Goal: Navigation & Orientation: Find specific page/section

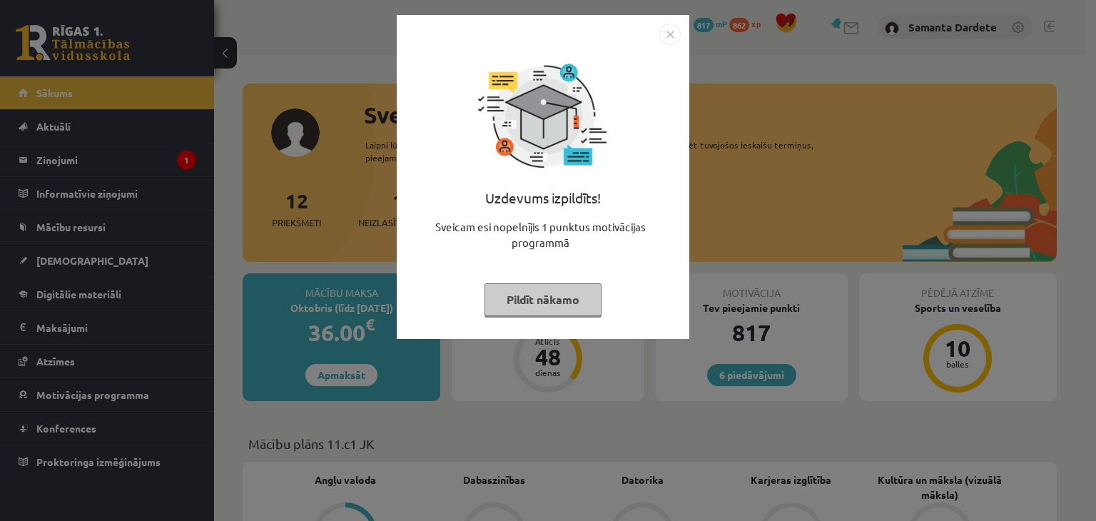
click at [575, 318] on div "Uzdevums izpildīts! Sveicam esi nopelnījis 1 punktus motivācijas programmā Pild…" at bounding box center [542, 187] width 275 height 285
click at [567, 309] on button "Pildīt nākamo" at bounding box center [543, 299] width 117 height 33
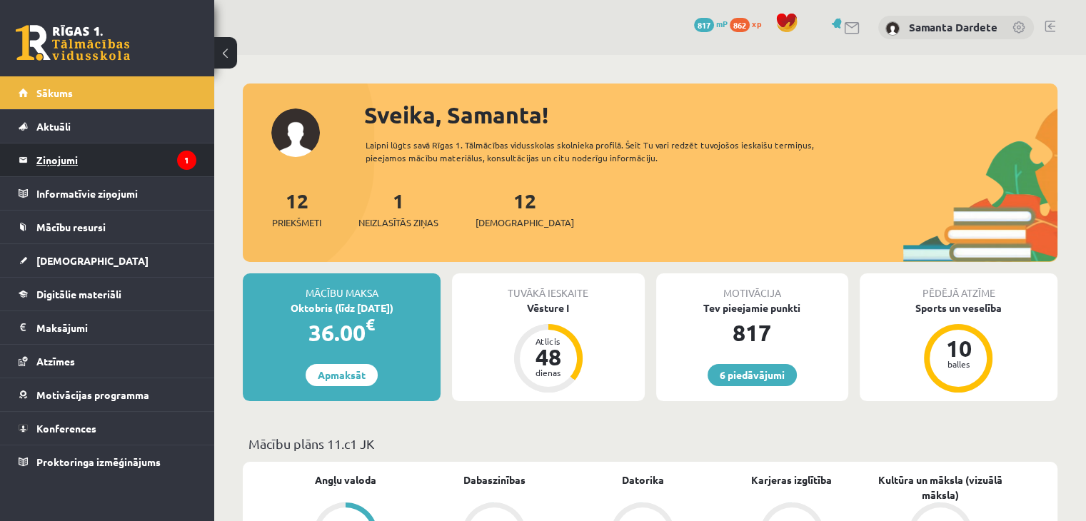
click at [71, 161] on legend "Ziņojumi 1" at bounding box center [116, 159] width 160 height 33
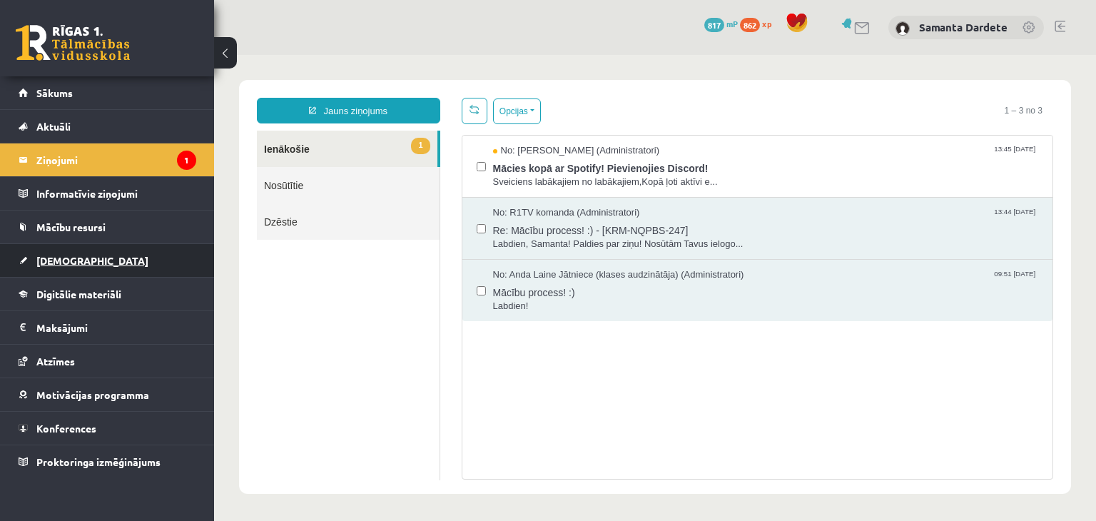
click at [57, 261] on span "[DEMOGRAPHIC_DATA]" at bounding box center [92, 260] width 112 height 13
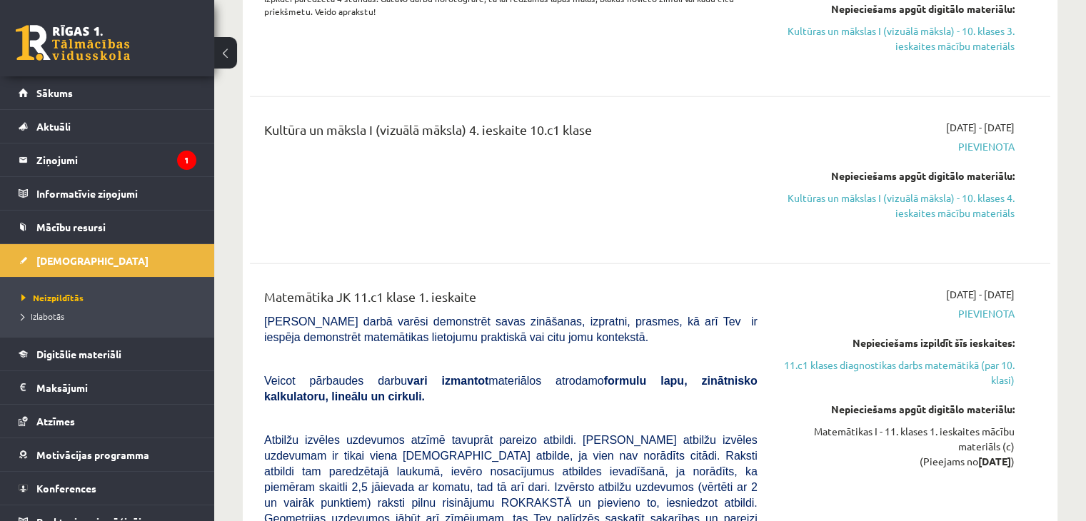
scroll to position [3697, 0]
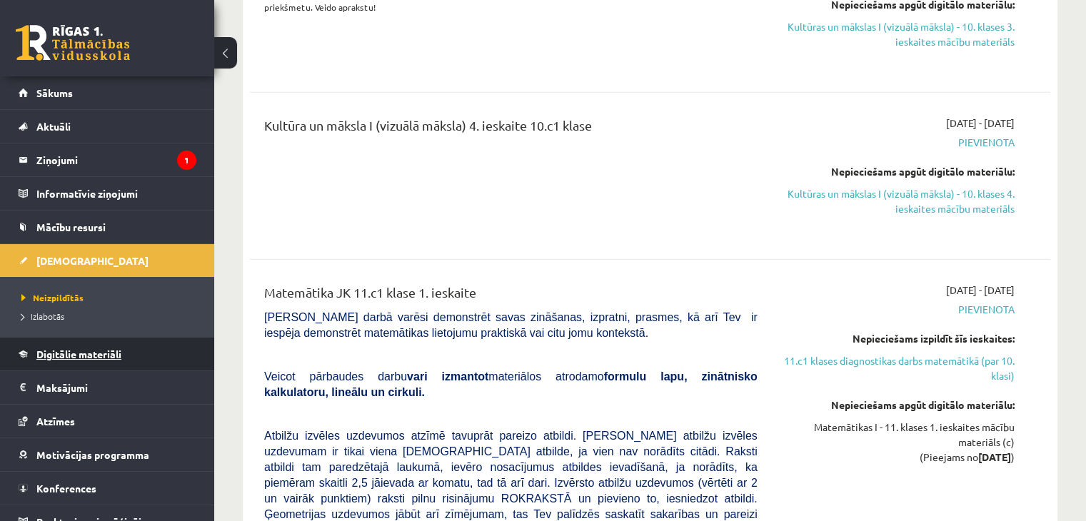
click at [64, 357] on span "Digitālie materiāli" at bounding box center [78, 354] width 85 height 13
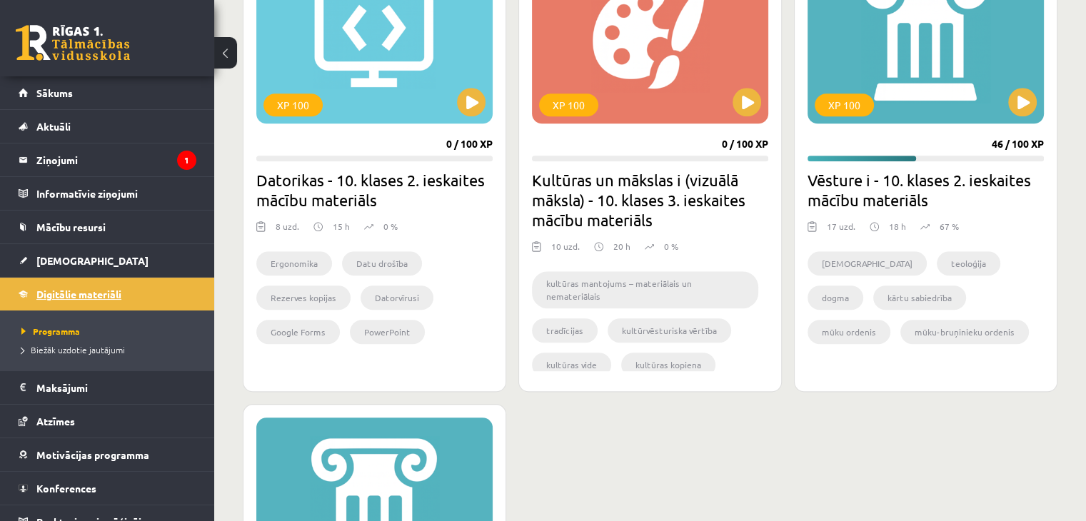
scroll to position [1401, 0]
click at [54, 252] on link "[DEMOGRAPHIC_DATA]" at bounding box center [108, 260] width 178 height 33
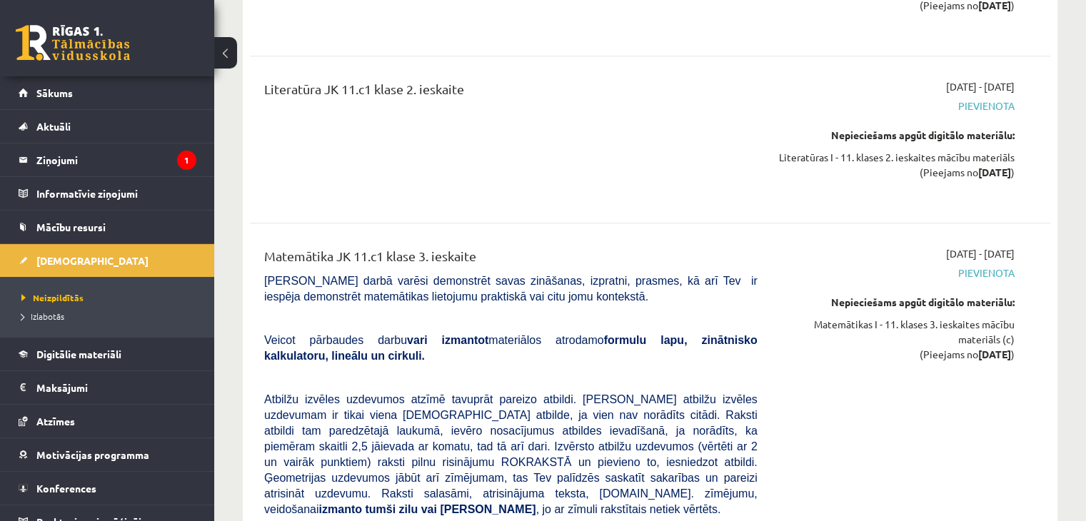
scroll to position [7002, 0]
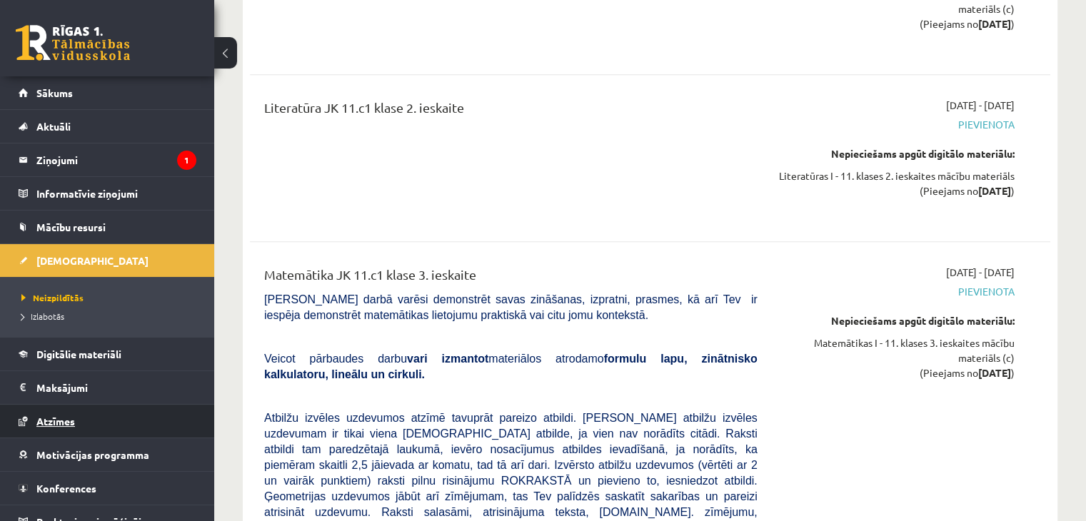
click at [78, 418] on link "Atzīmes" at bounding box center [108, 421] width 178 height 33
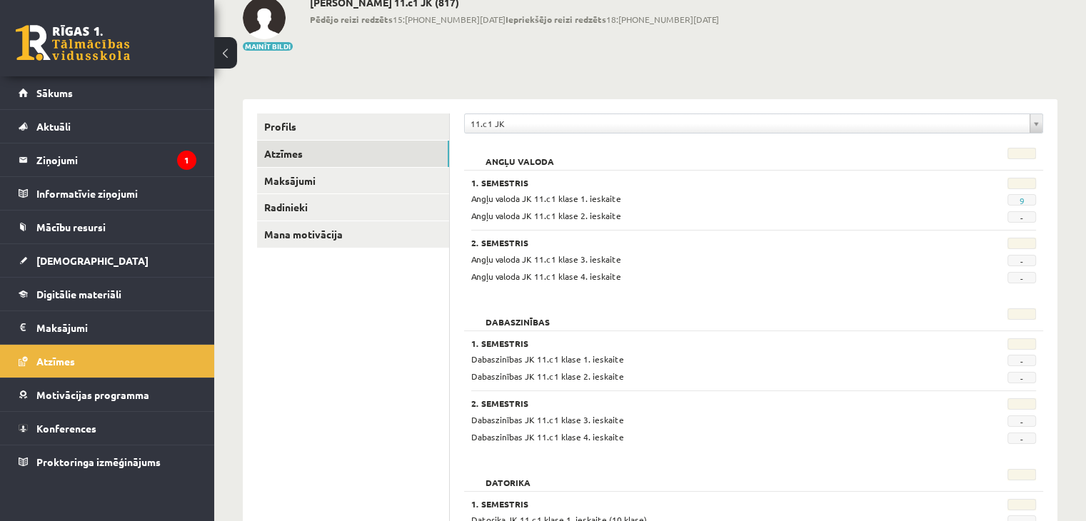
scroll to position [82, 0]
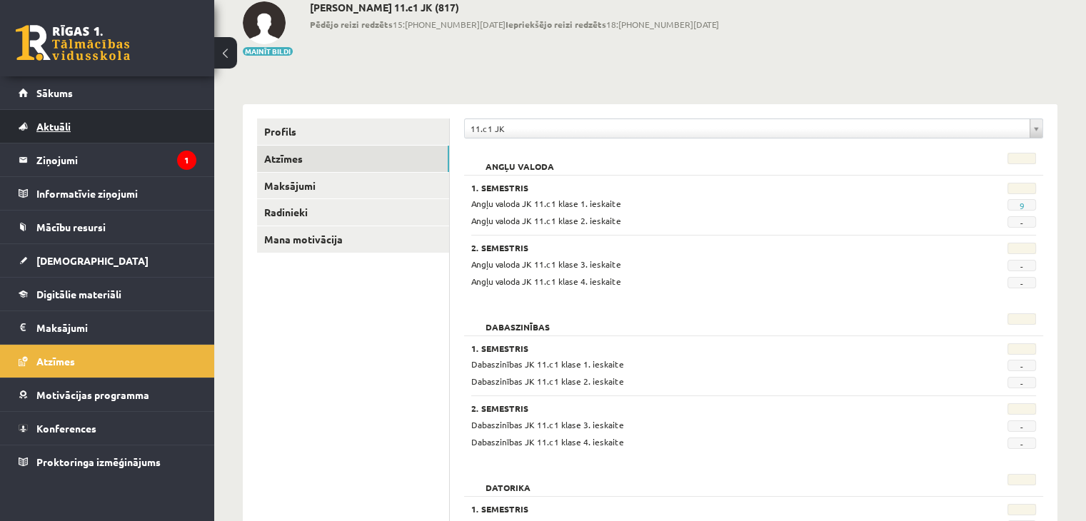
click at [117, 119] on link "Aktuāli" at bounding box center [108, 126] width 178 height 33
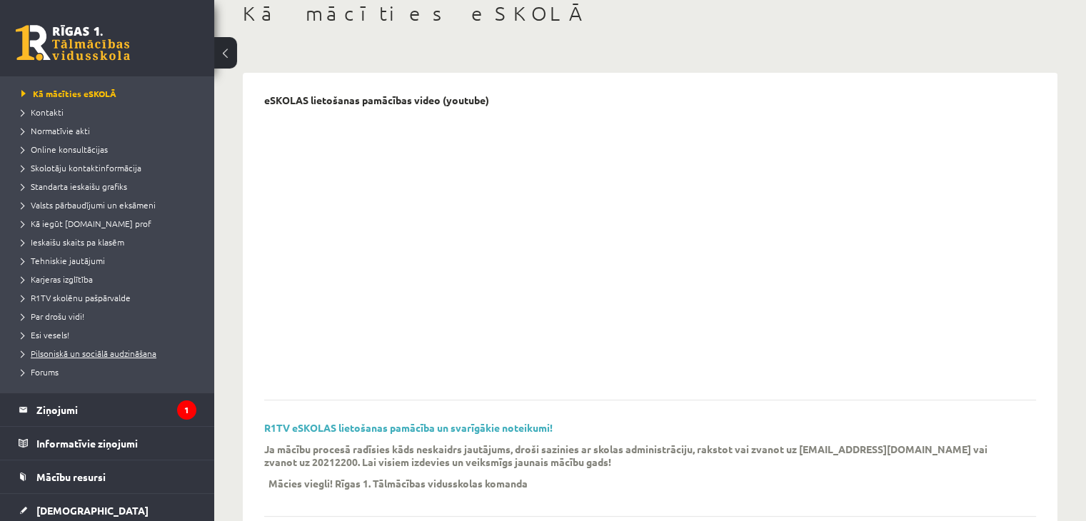
scroll to position [96, 0]
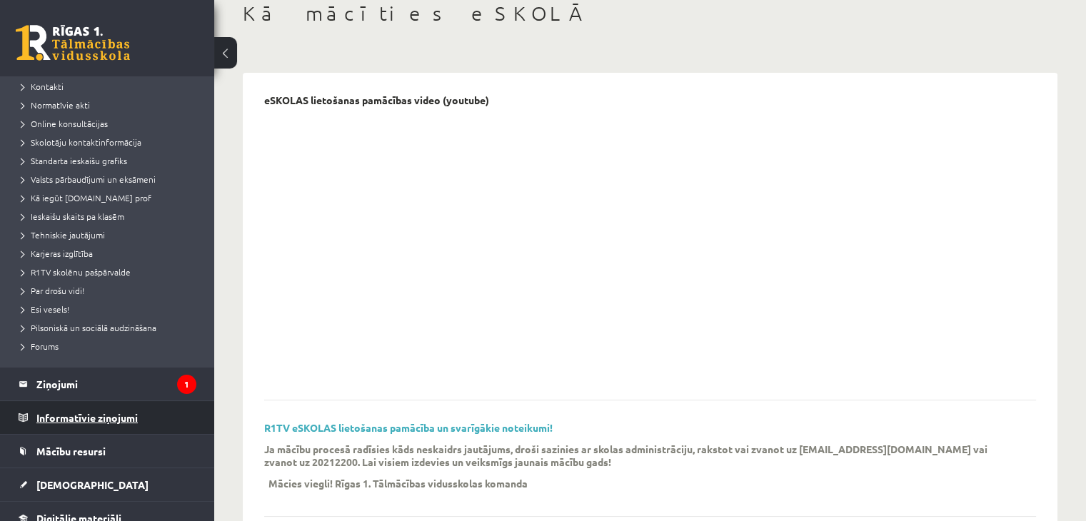
click at [79, 413] on legend "Informatīvie ziņojumi 0" at bounding box center [116, 417] width 160 height 33
